Goal: Task Accomplishment & Management: Manage account settings

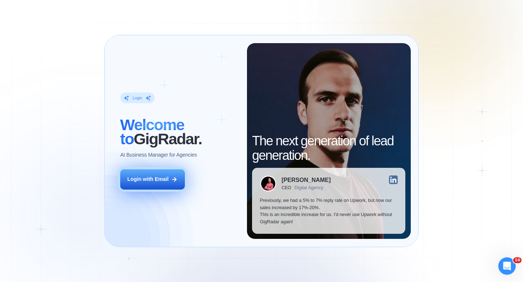
click at [147, 182] on div "Login with Email" at bounding box center [147, 179] width 41 height 7
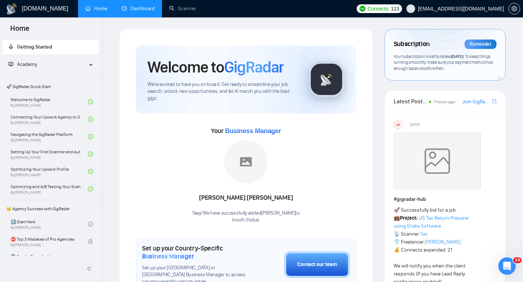
click at [145, 12] on link "Dashboard" at bounding box center [138, 8] width 33 height 6
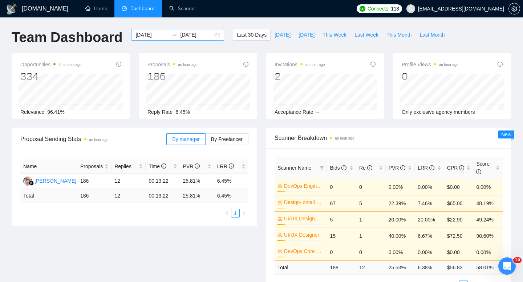
click at [211, 33] on div "2025-08-10 2025-09-09" at bounding box center [177, 35] width 93 height 12
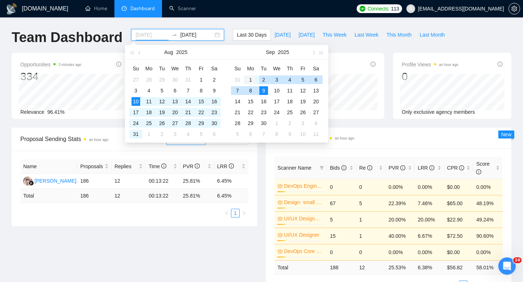
type input "2025-09-01"
click at [249, 78] on div "1" at bounding box center [250, 80] width 9 height 9
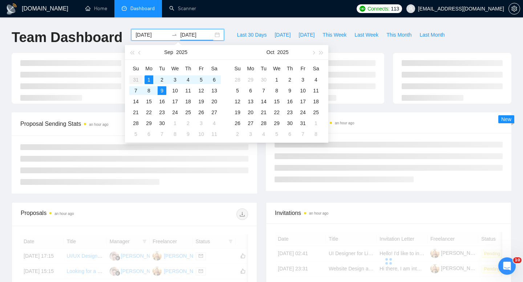
click at [244, 22] on div "GigRadar.io Home Dashboard Scanner Connects: 113 documents@cmlatitude.com Team …" at bounding box center [261, 245] width 523 height 490
